Goal: Transaction & Acquisition: Purchase product/service

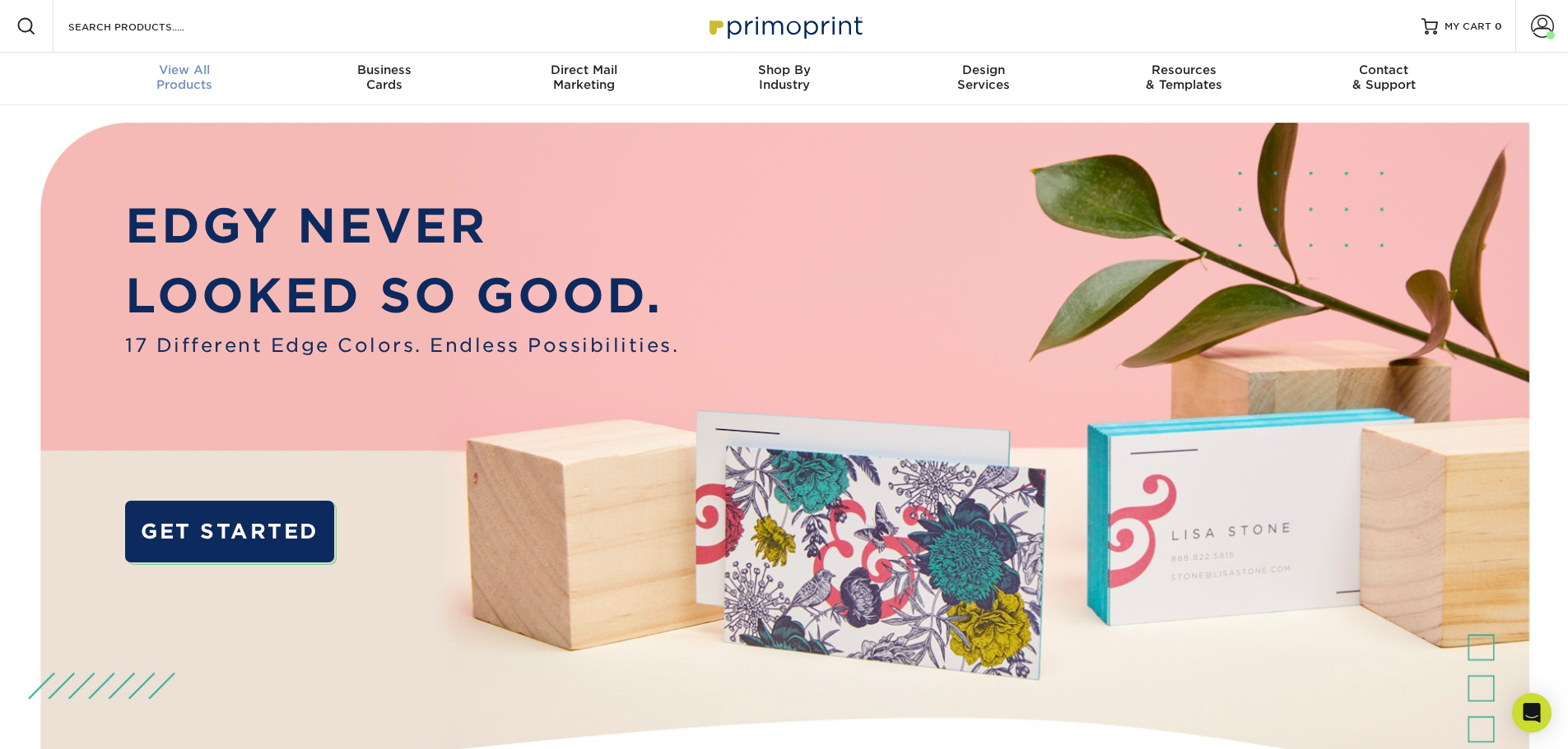
click at [181, 61] on link "View All Products" at bounding box center [185, 78] width 200 height 52
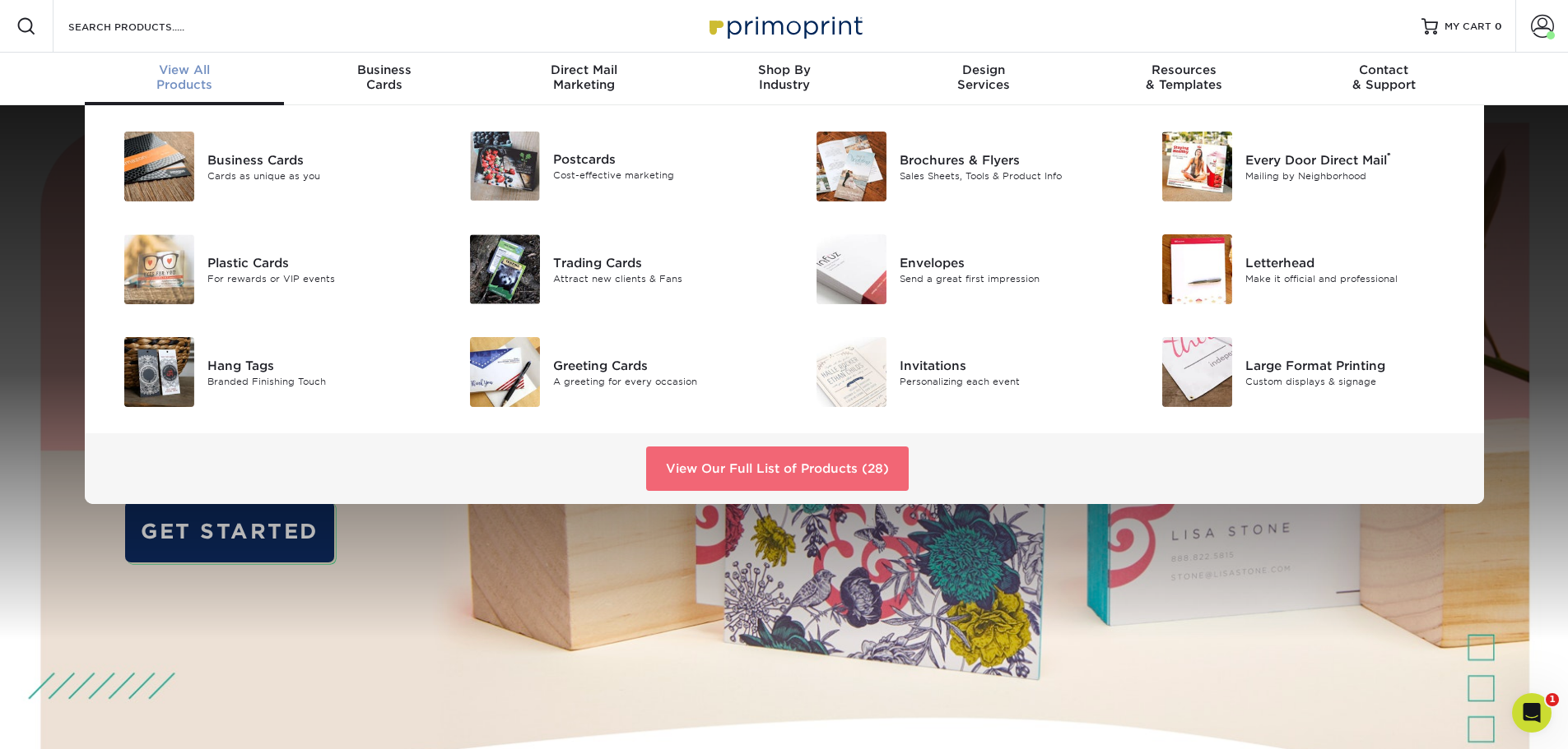
click at [820, 460] on link "View Our Full List of Products (28)" at bounding box center [776, 469] width 262 height 45
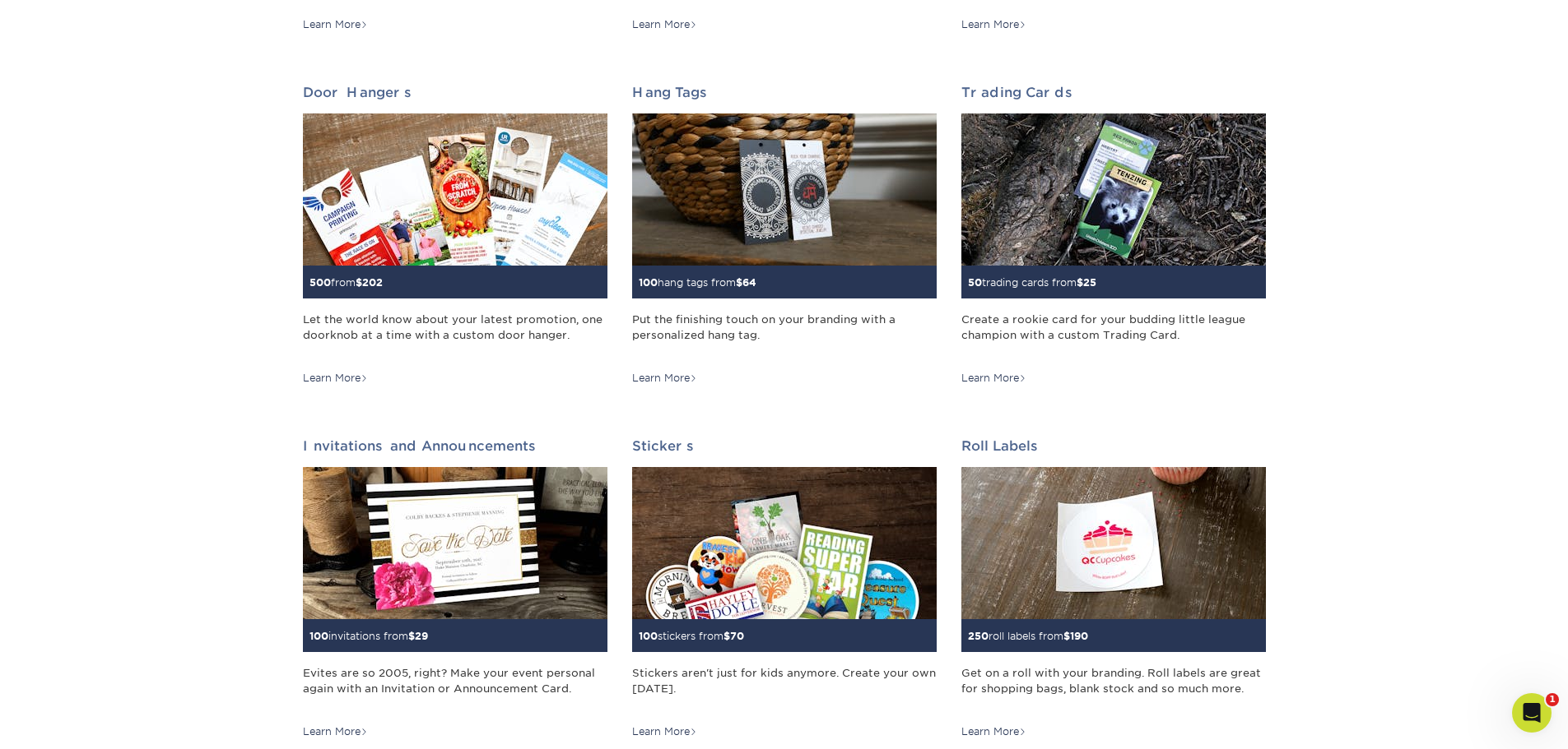
scroll to position [1316, 0]
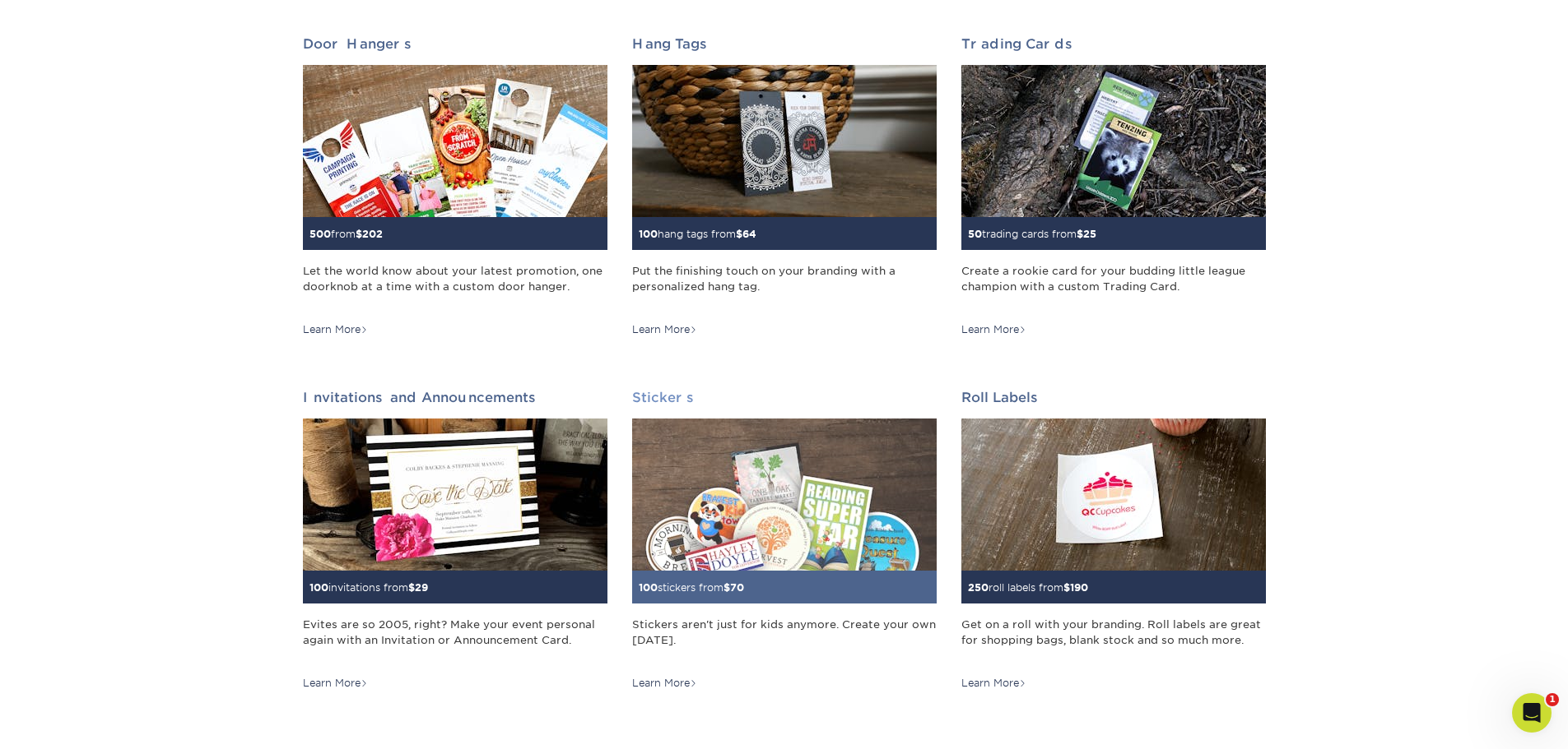
click at [722, 531] on img at bounding box center [784, 494] width 305 height 152
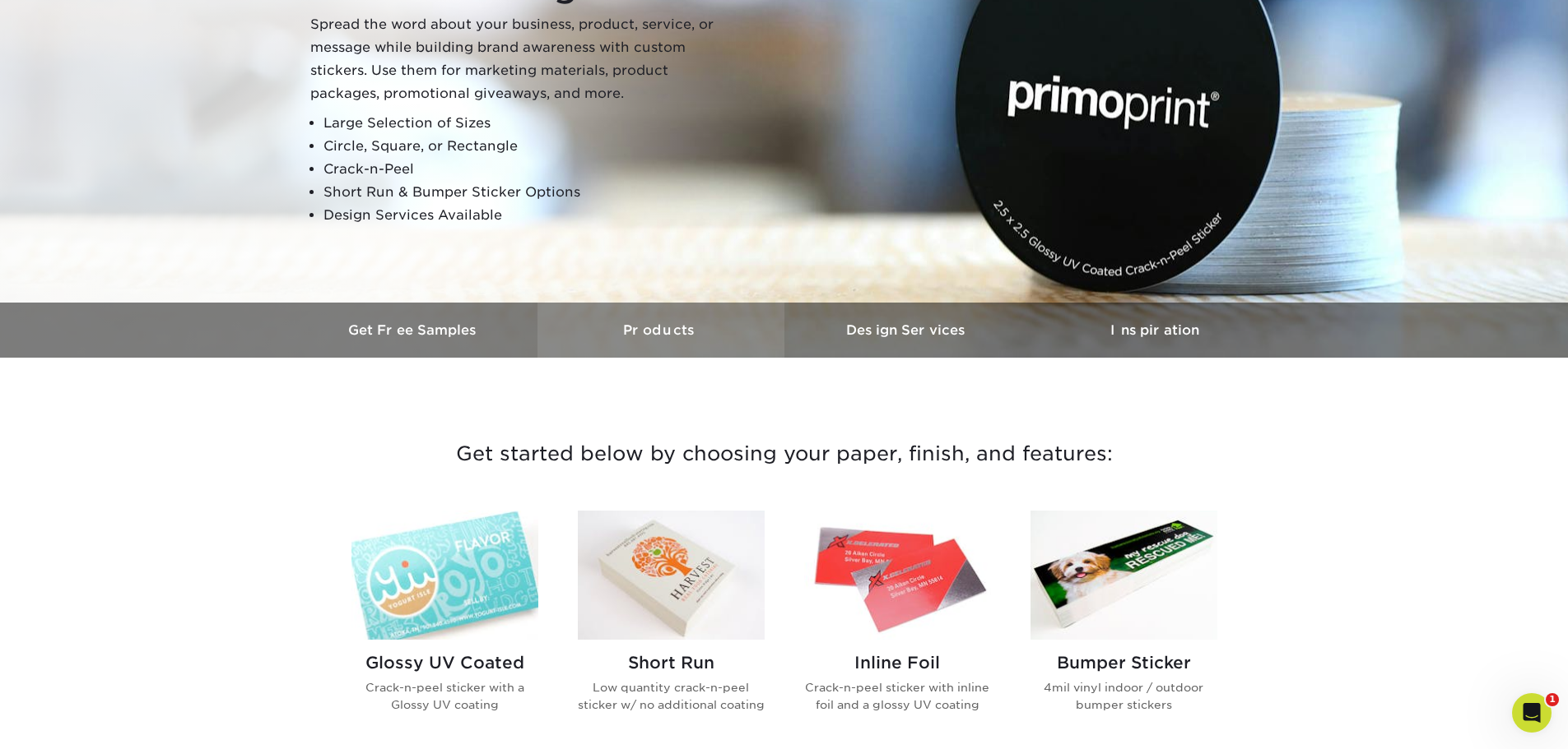
scroll to position [411, 0]
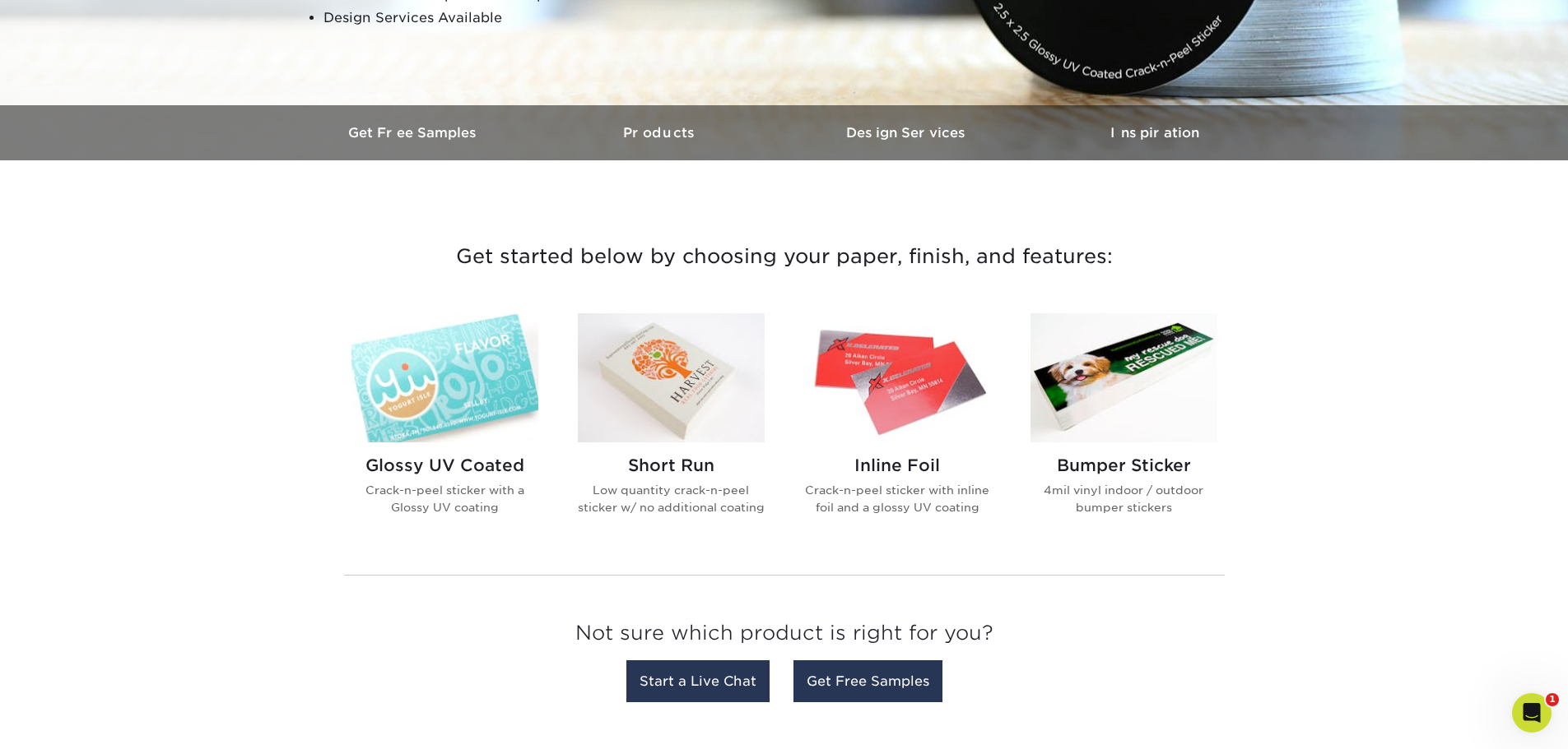
click at [471, 474] on h2 "Glossy UV Coated" at bounding box center [444, 465] width 187 height 19
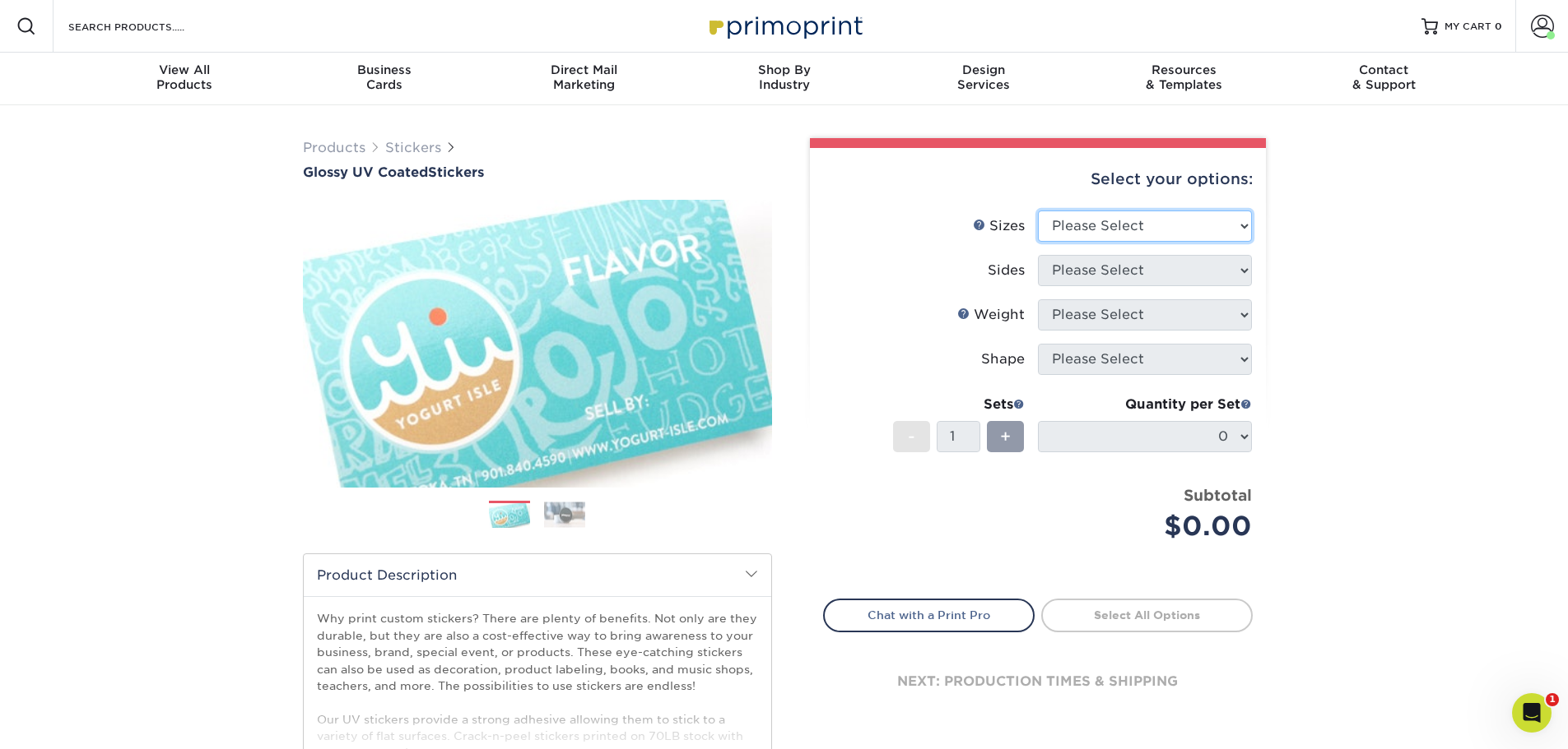
click at [1233, 229] on select "Please Select 1.5" x 2.5" 2" x 2" 2" x 3" 2" x 3.5" 2" x 4" 2" x 8" 2.12" x 5.5…" at bounding box center [1144, 226] width 214 height 31
click at [1534, 30] on span at bounding box center [1542, 26] width 23 height 23
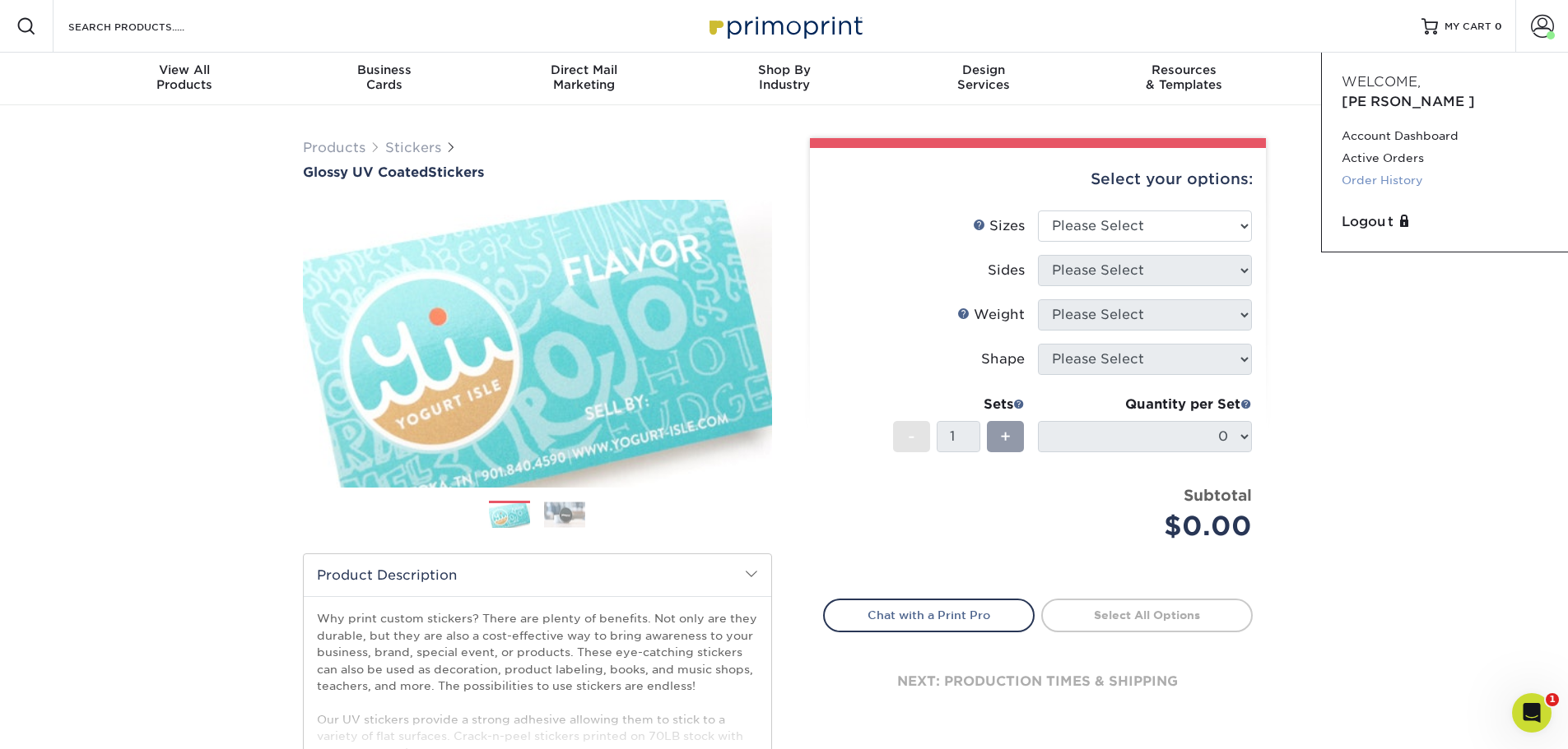
click at [1387, 169] on link "Order History" at bounding box center [1444, 180] width 206 height 22
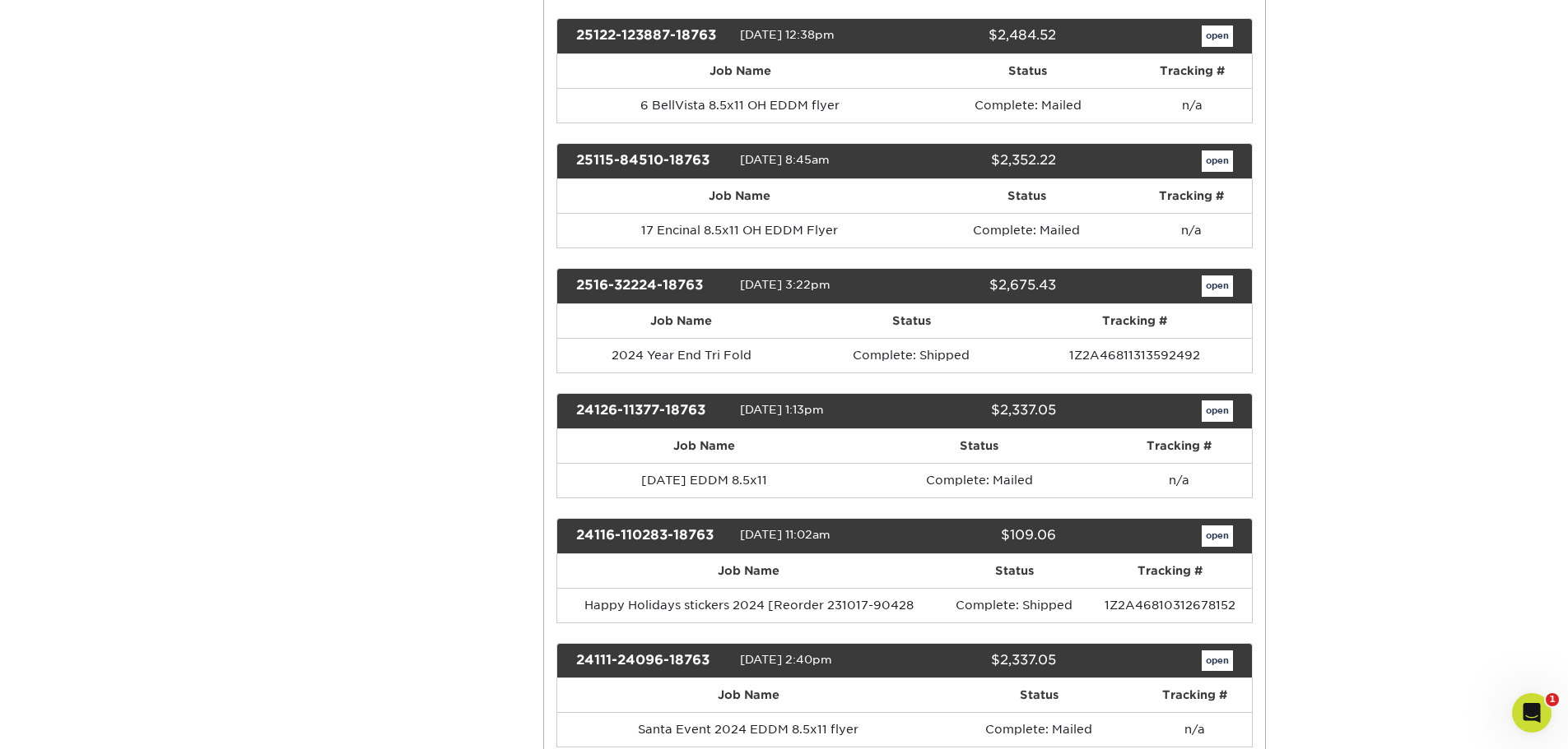
scroll to position [1892, 0]
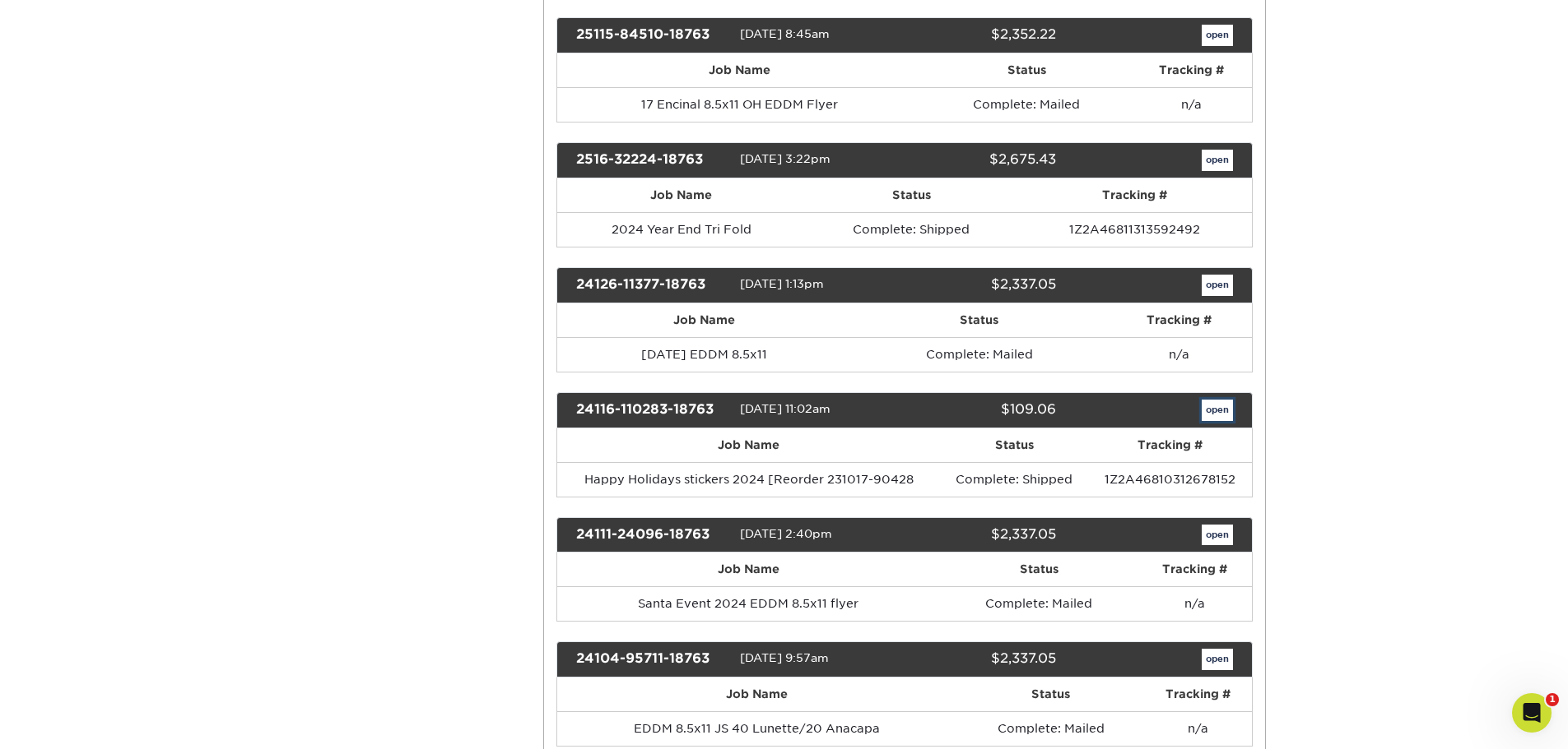
click at [1221, 408] on link "open" at bounding box center [1217, 410] width 31 height 21
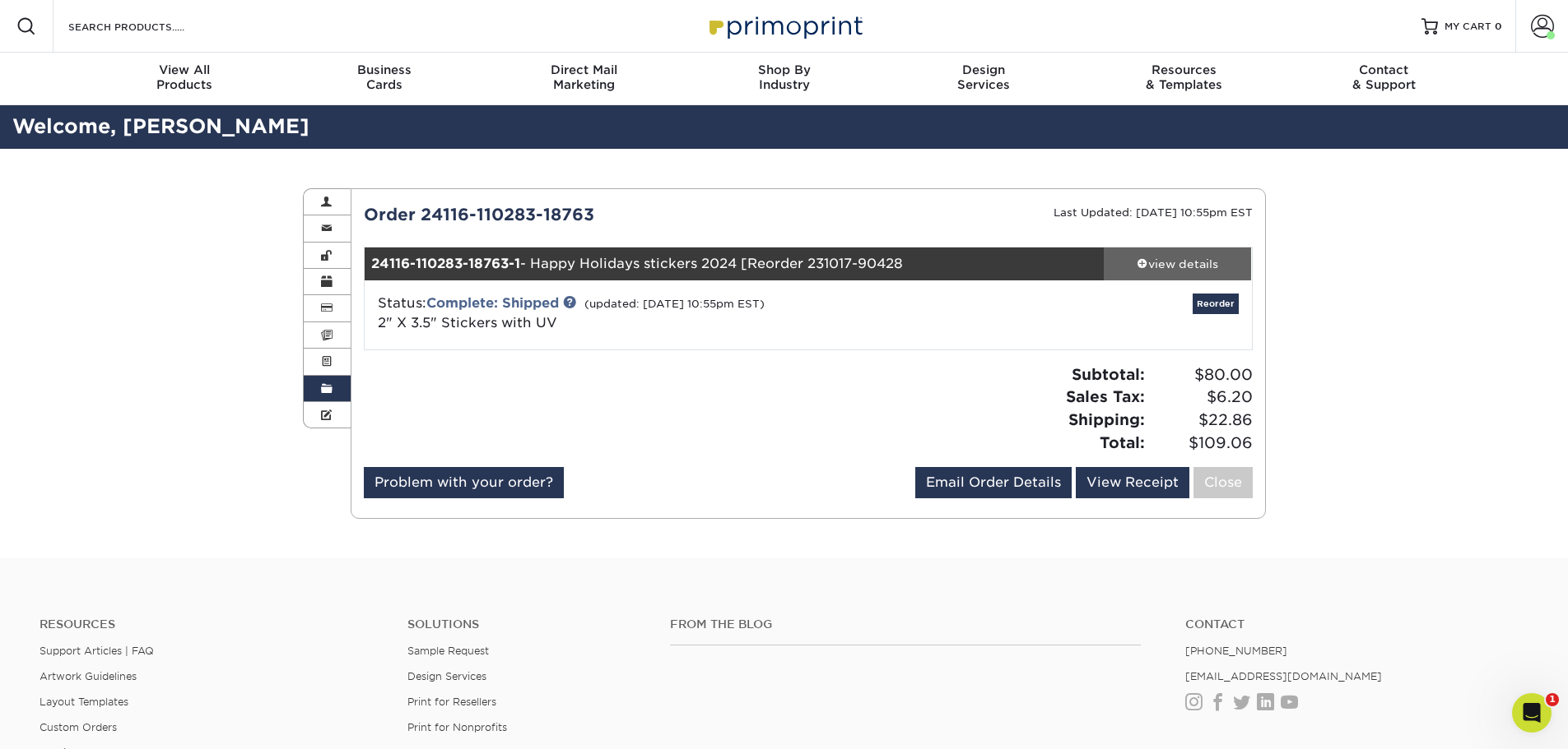
click at [1171, 266] on div "view details" at bounding box center [1177, 263] width 148 height 16
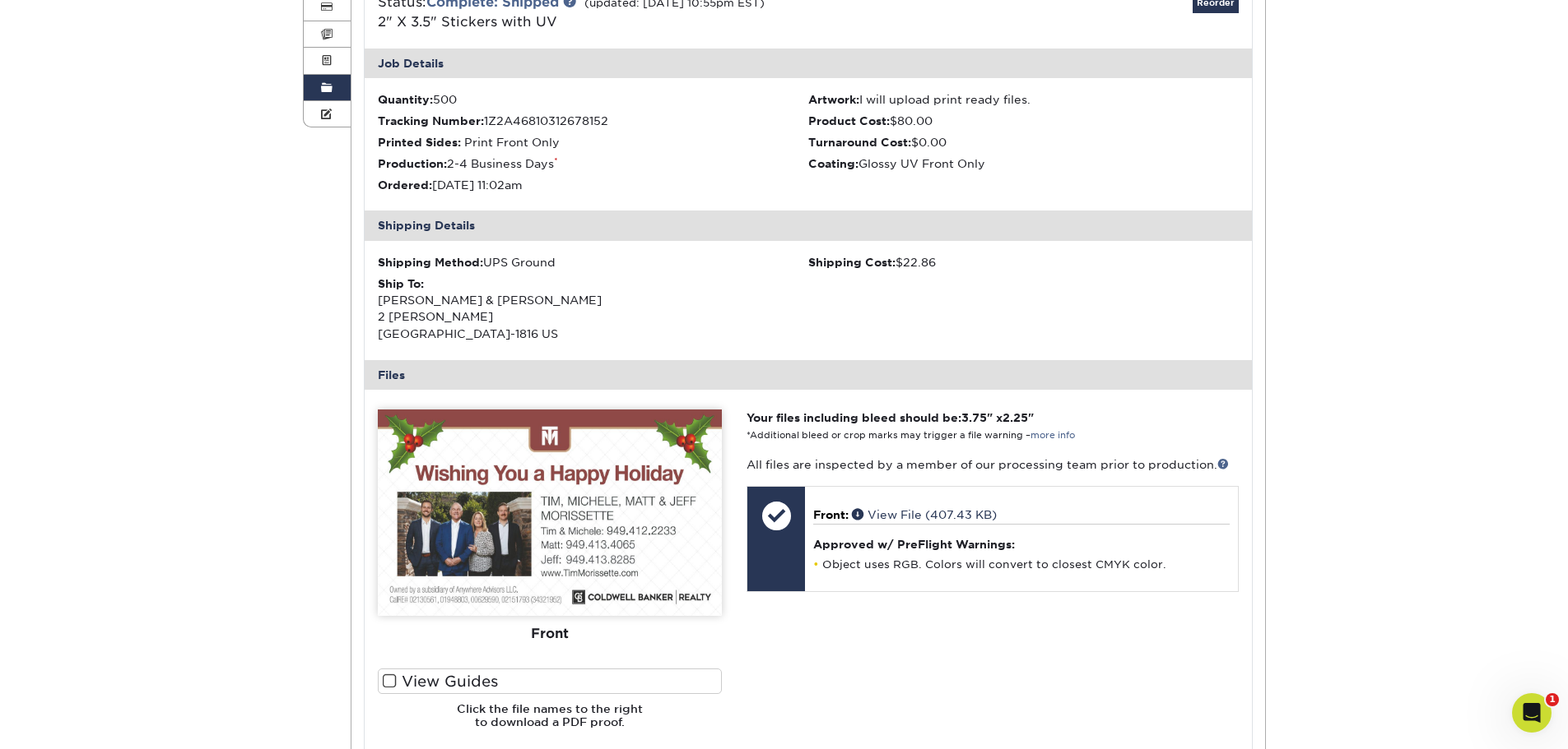
scroll to position [329, 0]
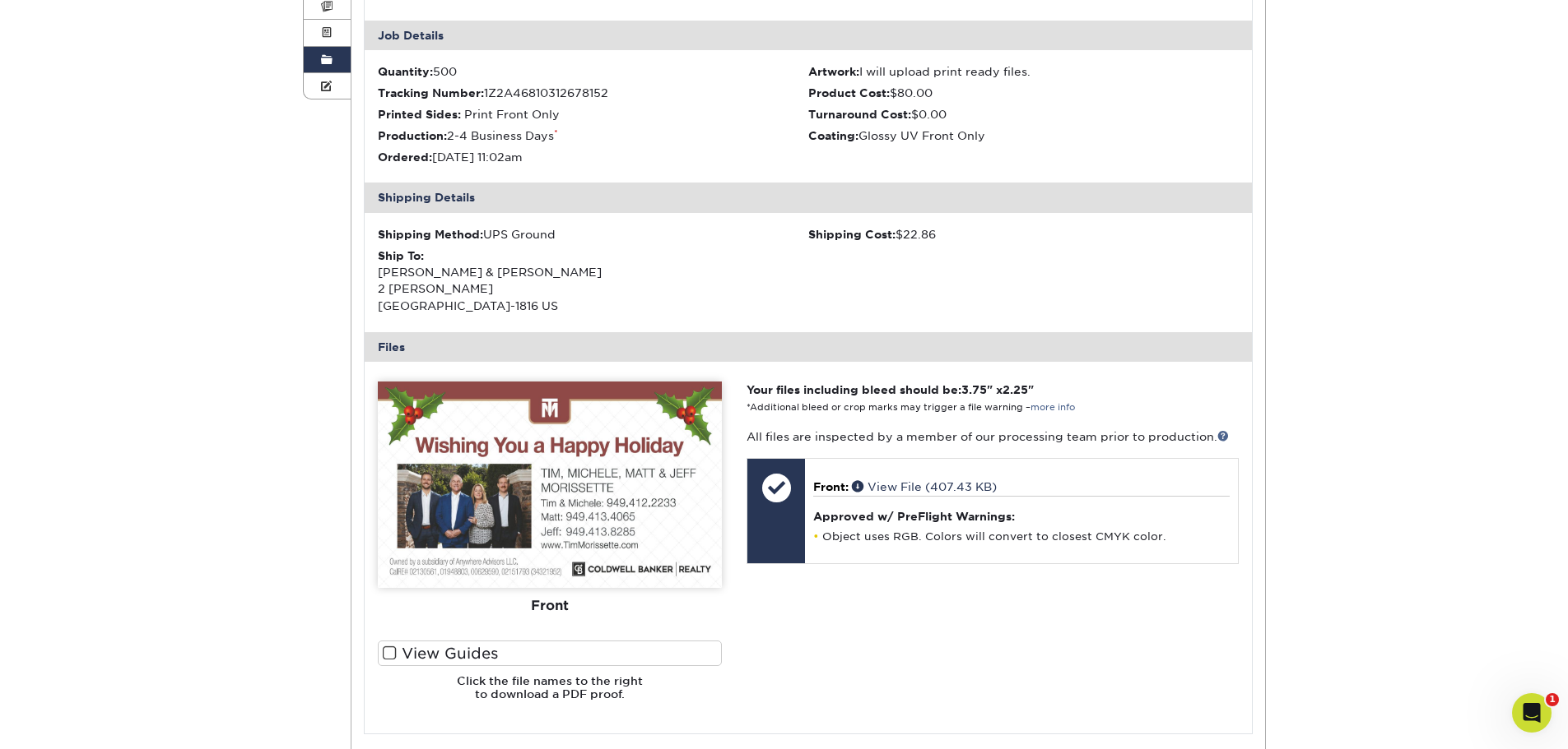
click at [393, 653] on span at bounding box center [389, 653] width 14 height 15
click at [0, 0] on input "View Guides" at bounding box center [0, 0] width 0 height 0
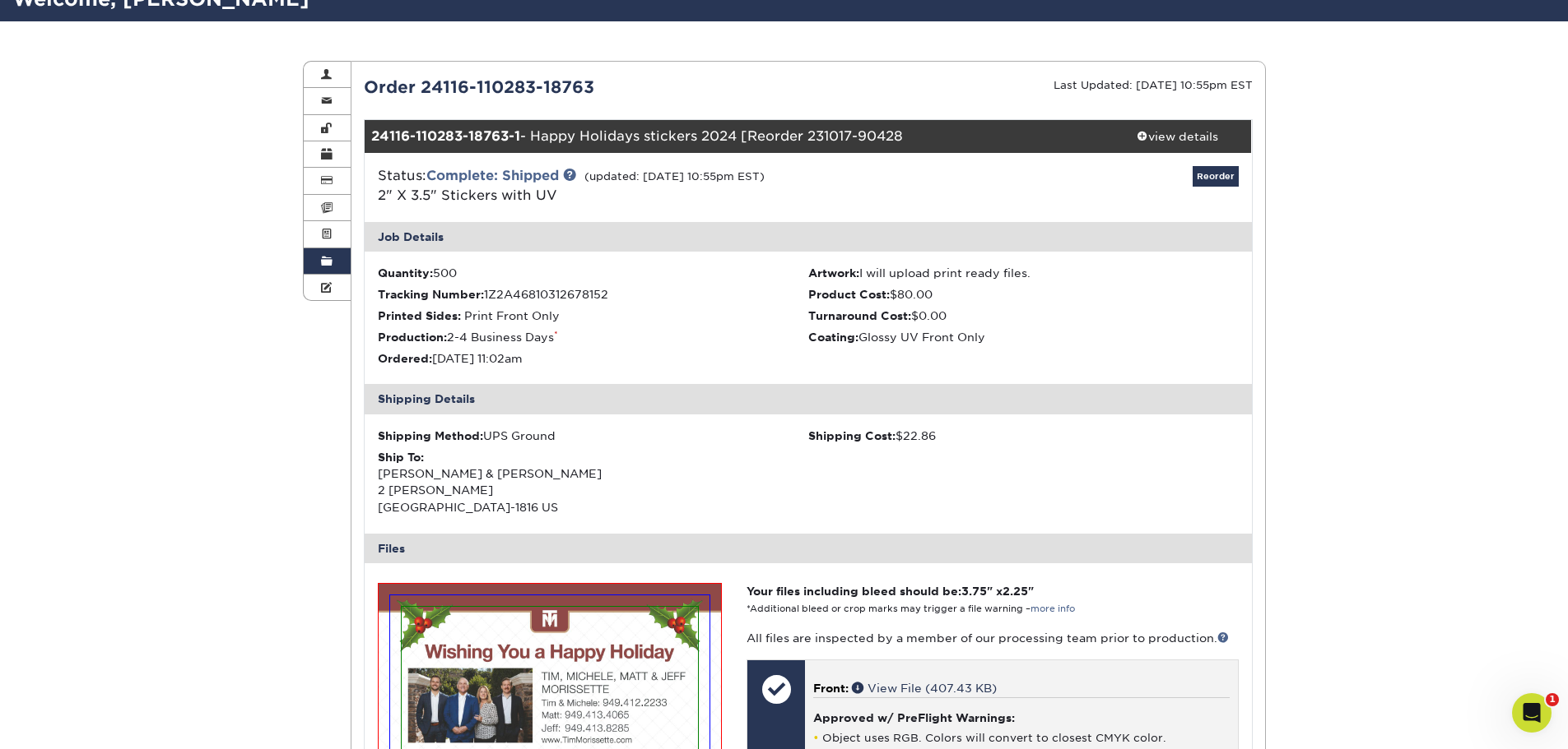
scroll to position [82, 0]
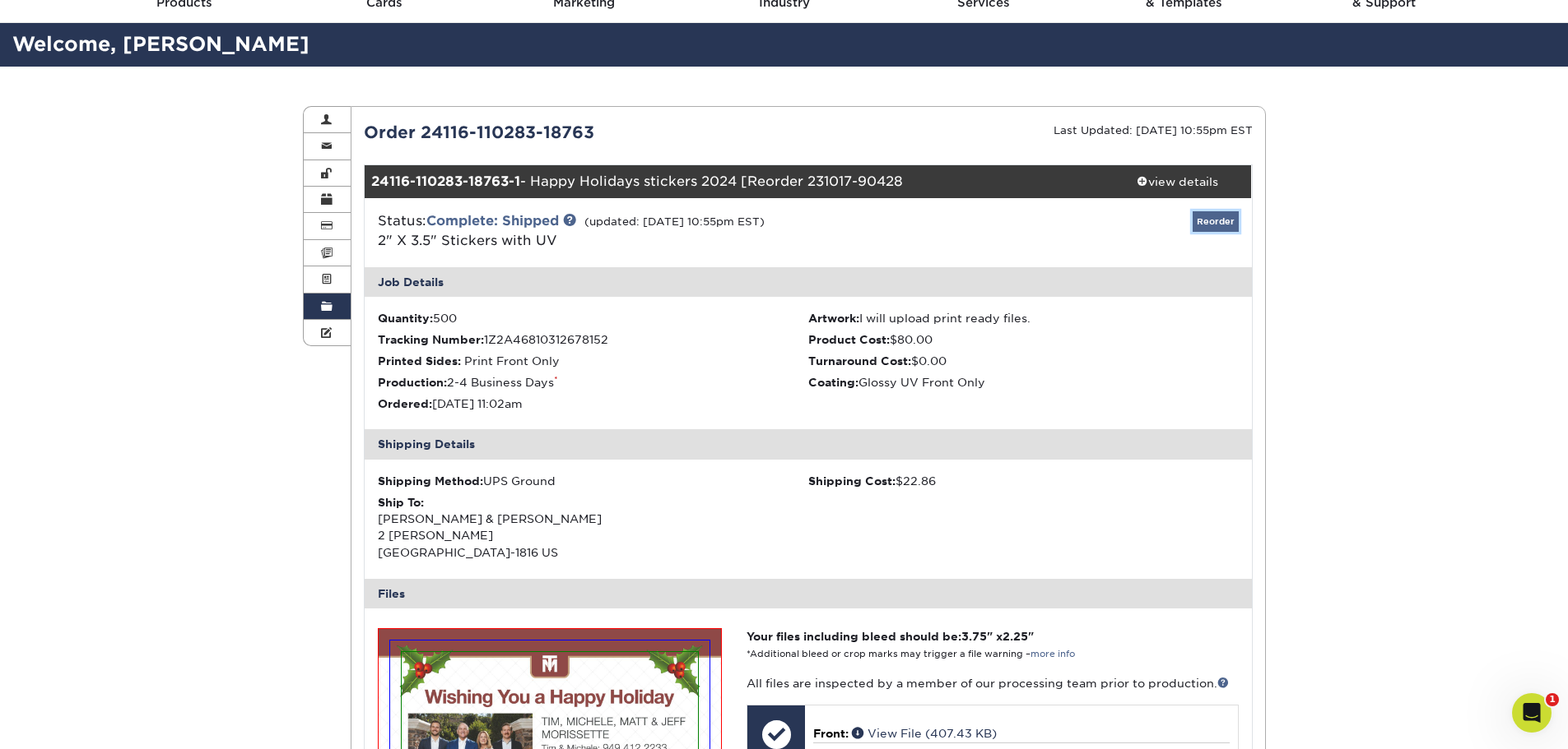
click at [1215, 225] on link "Reorder" at bounding box center [1216, 221] width 46 height 20
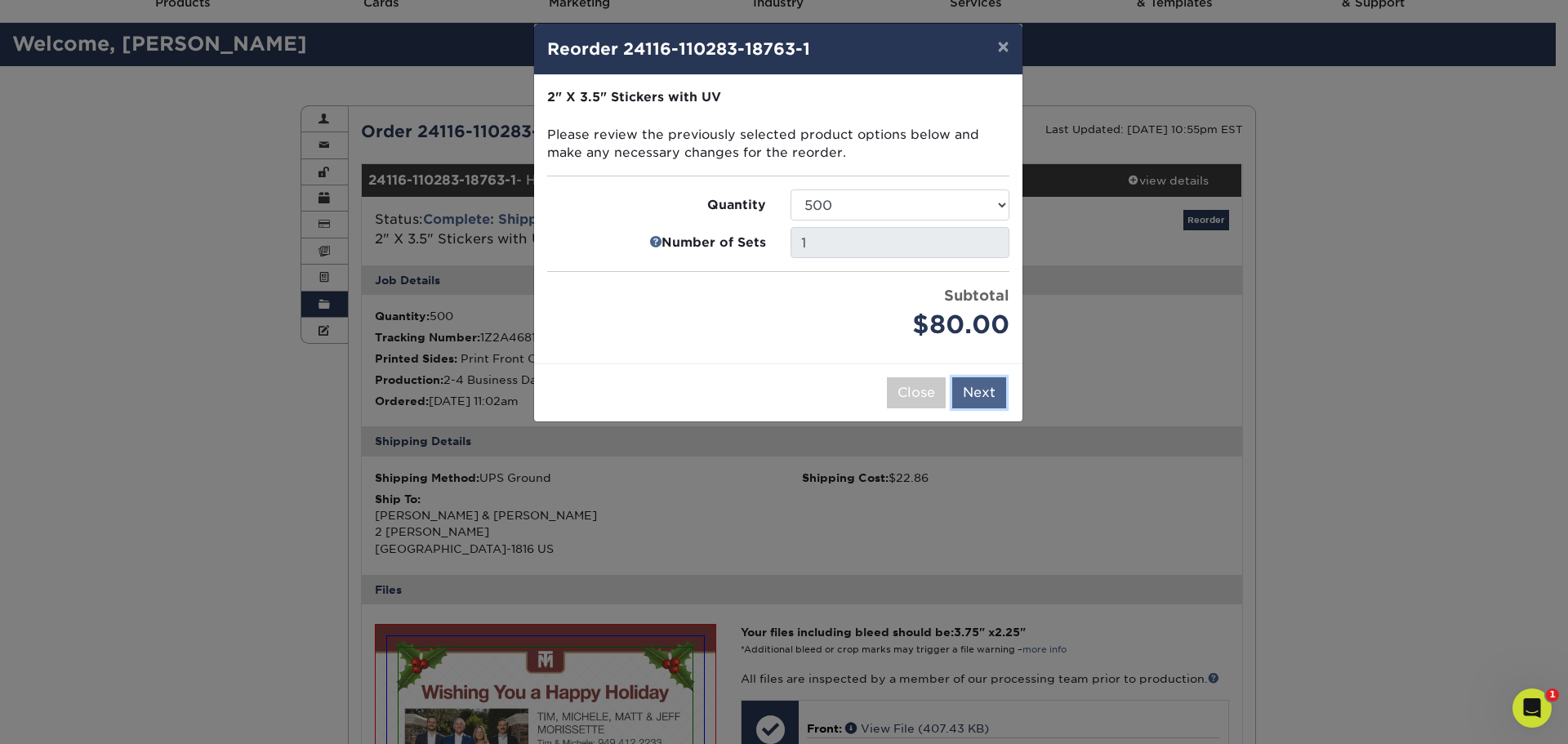
click at [972, 398] on button "Next" at bounding box center [979, 393] width 54 height 31
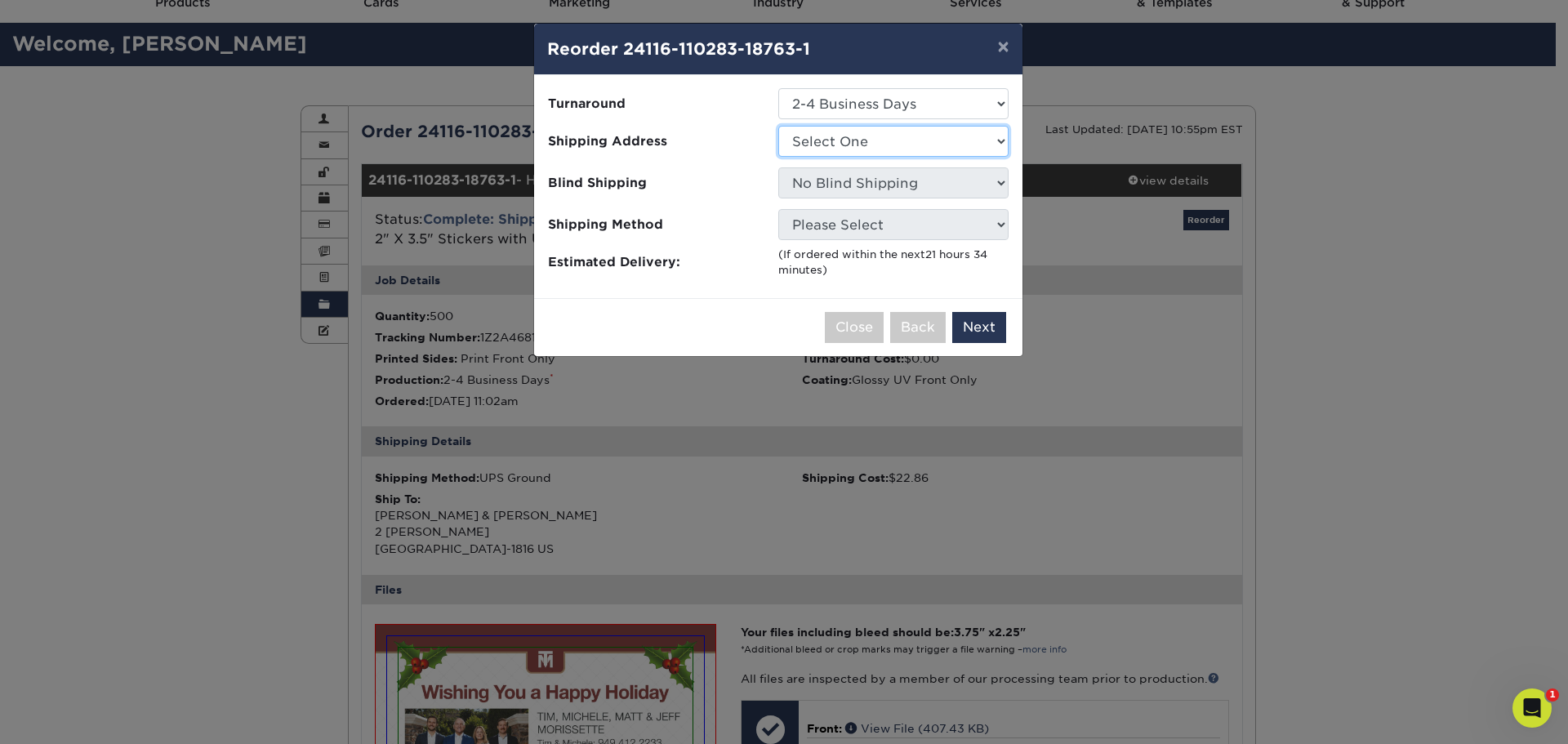
click at [997, 138] on select "Select One Home Office" at bounding box center [894, 141] width 231 height 31
select select "103272"
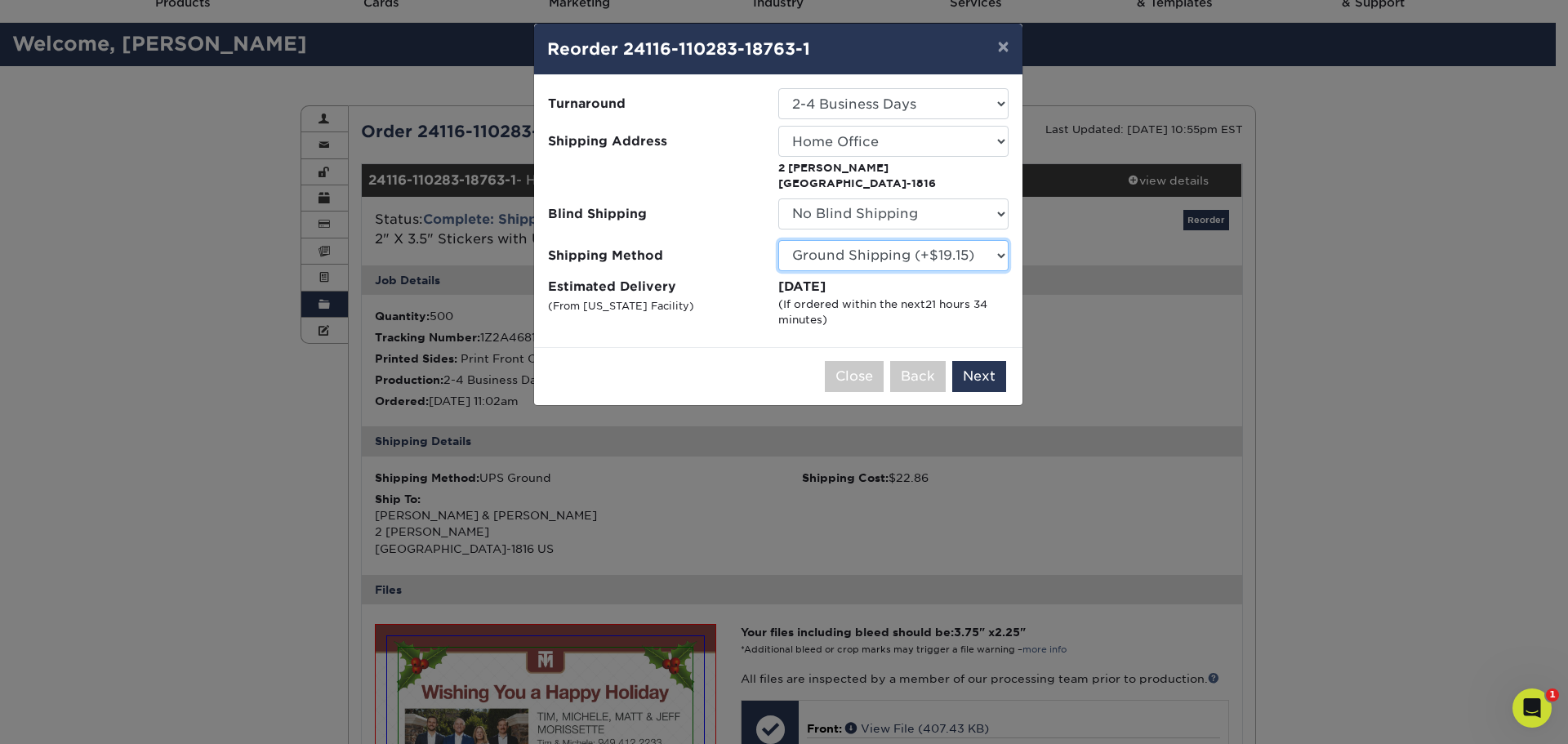
click at [1002, 253] on select "Please Select 3 Day Shipping Service (+$18.92) Ground Shipping (+$19.15) 2 Day …" at bounding box center [894, 256] width 231 height 31
select select "12"
click at [778, 240] on select "Please Select 3 Day Shipping Service (+$18.92) Ground Shipping (+$19.15) 2 Day …" at bounding box center [894, 256] width 231 height 31
click at [990, 371] on button "Next" at bounding box center [979, 377] width 54 height 31
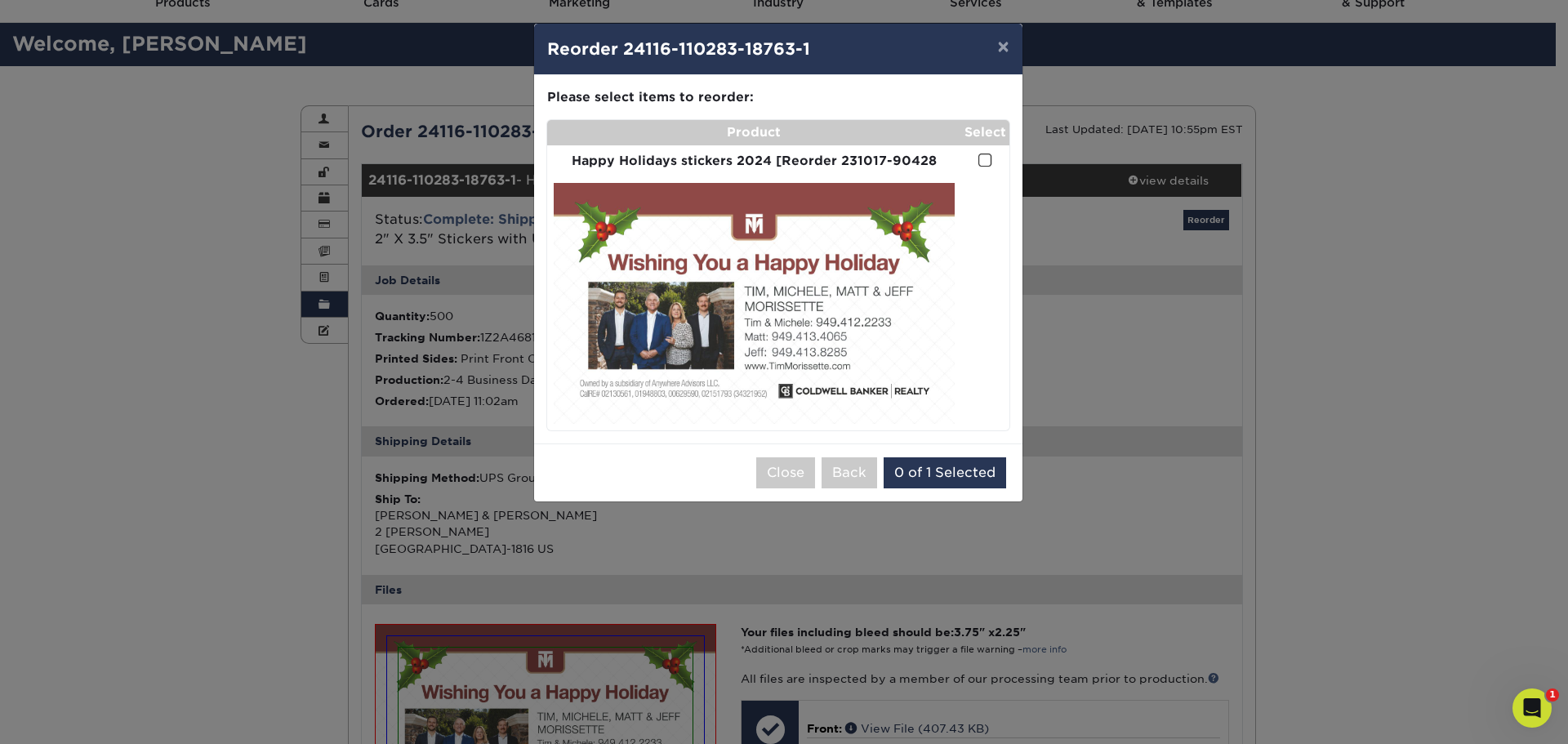
click at [985, 156] on span at bounding box center [985, 161] width 13 height 15
click at [0, 0] on input "checkbox" at bounding box center [0, 0] width 0 height 0
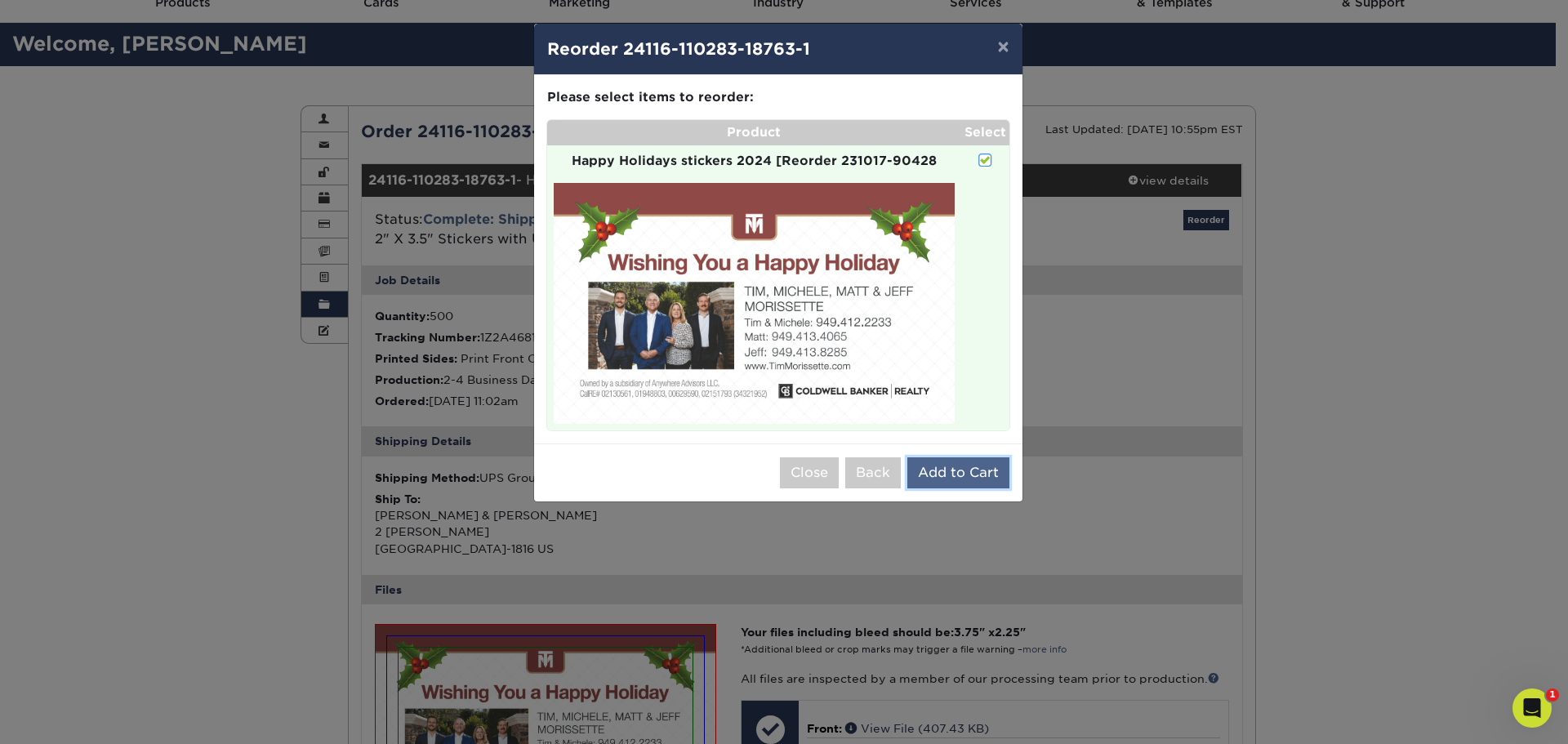
click at [969, 470] on button "Add to Cart" at bounding box center [959, 473] width 102 height 31
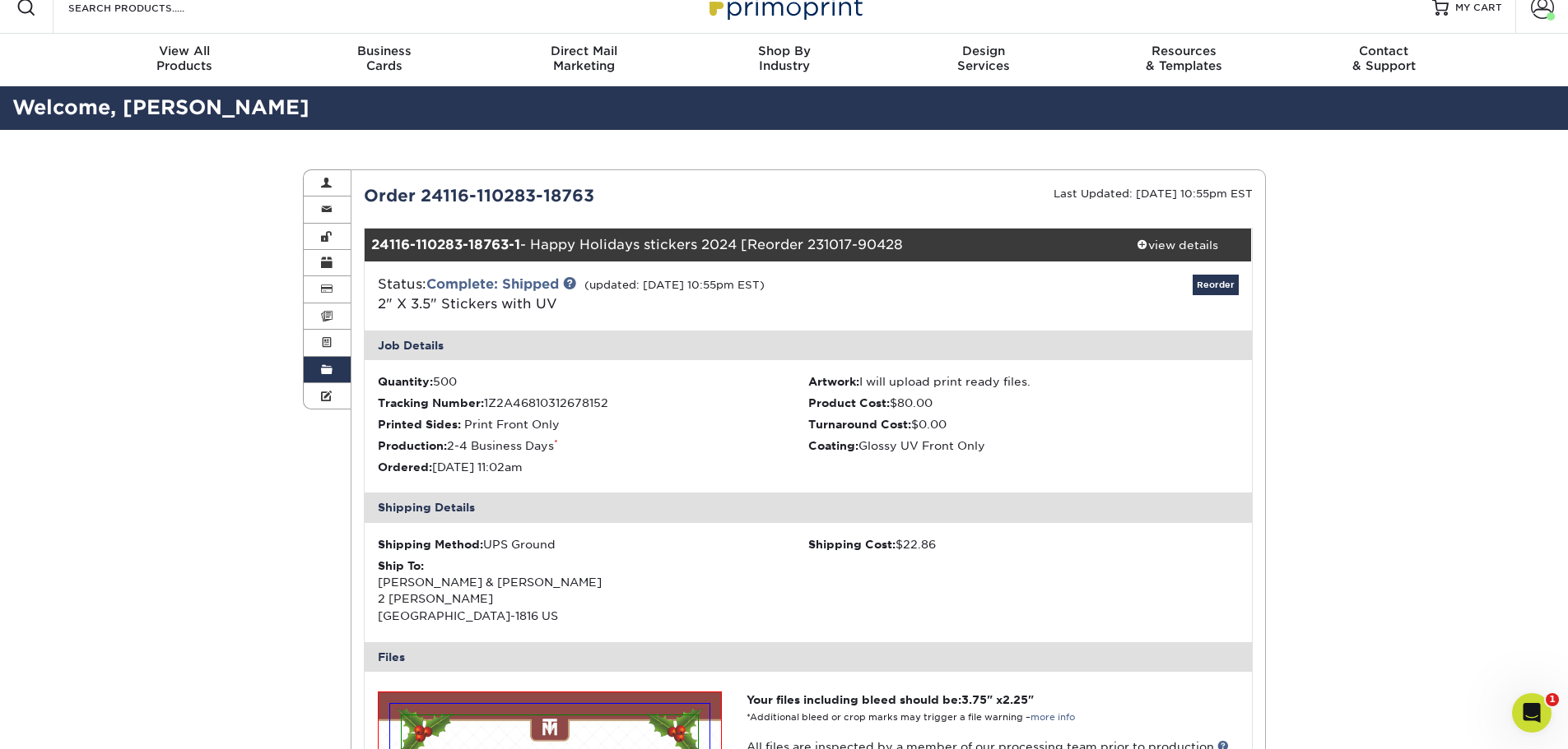
scroll to position [0, 0]
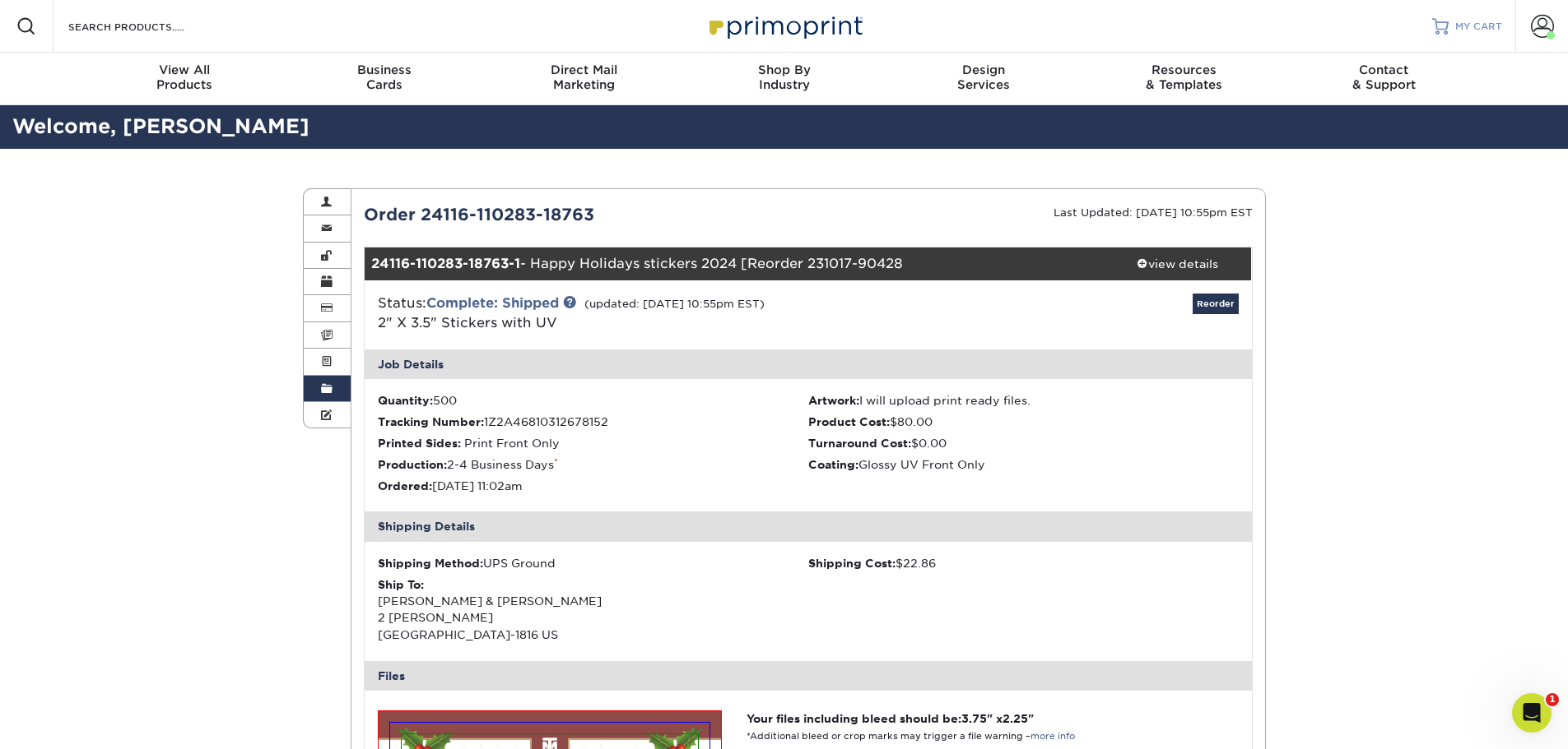
click at [1479, 30] on span "MY CART" at bounding box center [1478, 26] width 46 height 14
